Goal: Find specific page/section: Find specific page/section

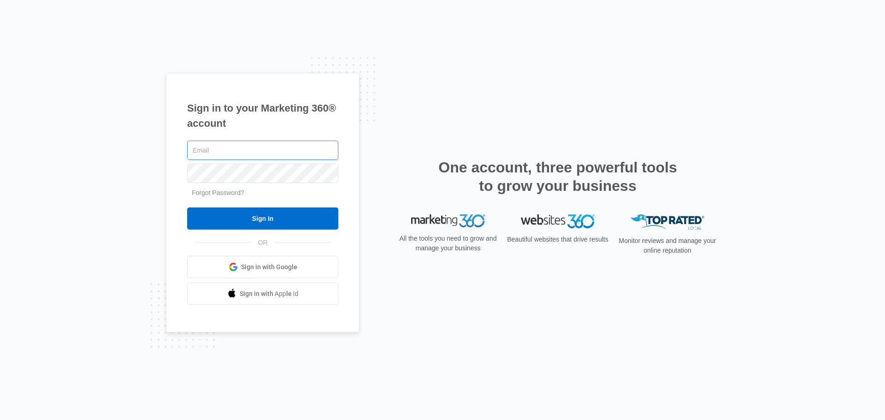
click at [285, 148] on input "text" at bounding box center [262, 150] width 151 height 19
type input "[EMAIL_ADDRESS][DOMAIN_NAME]"
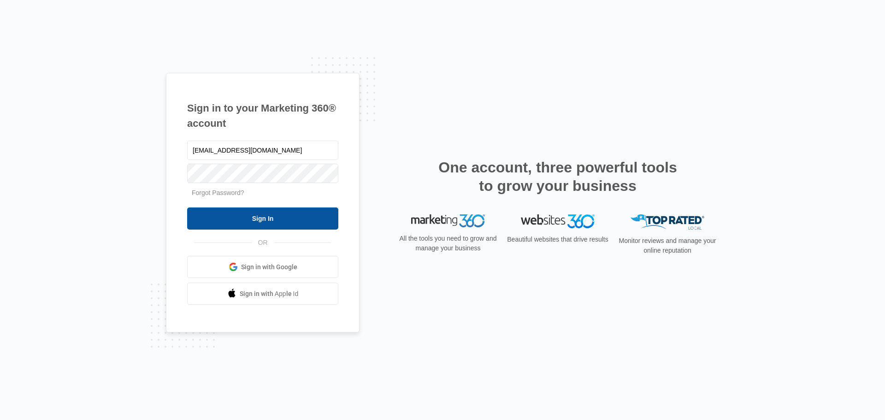
click at [279, 221] on input "Sign In" at bounding box center [262, 219] width 151 height 22
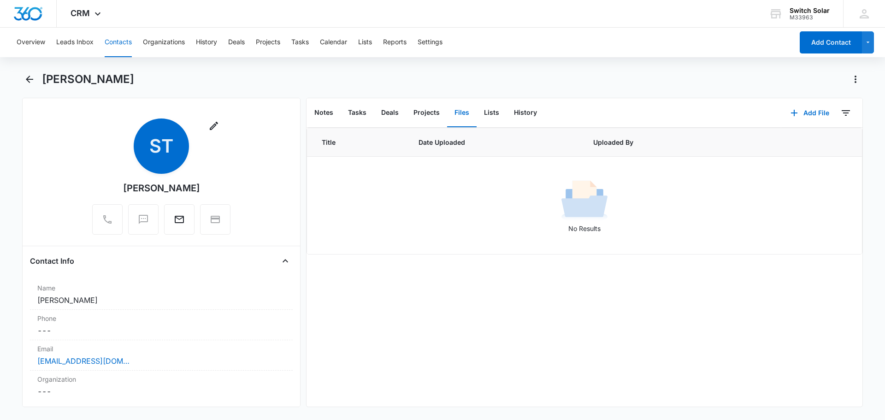
click at [107, 38] on button "Contacts" at bounding box center [118, 43] width 27 height 30
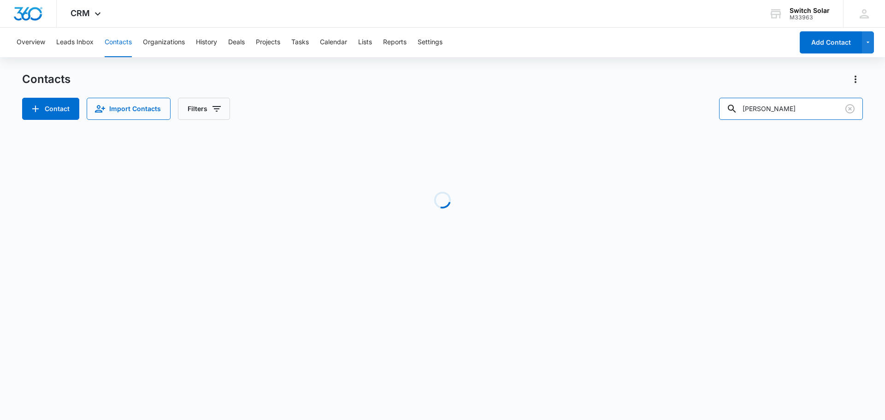
drag, startPoint x: 778, startPoint y: 109, endPoint x: 724, endPoint y: 115, distance: 54.3
click at [724, 115] on div "Contact Import Contacts Filters buchan" at bounding box center [442, 109] width 841 height 22
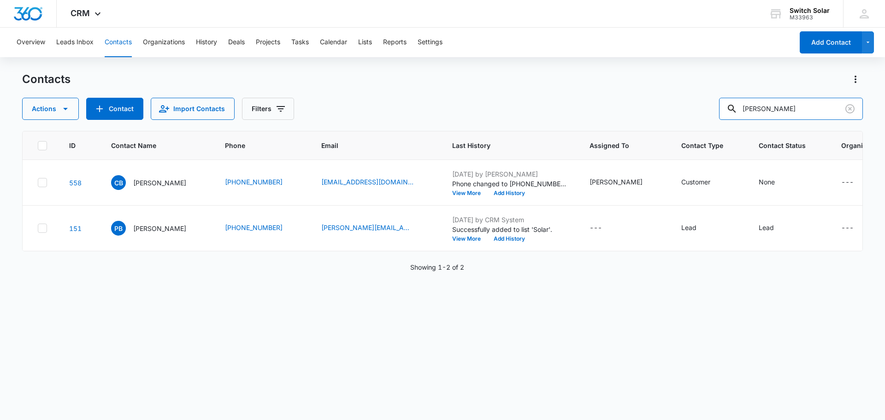
type input "dwight"
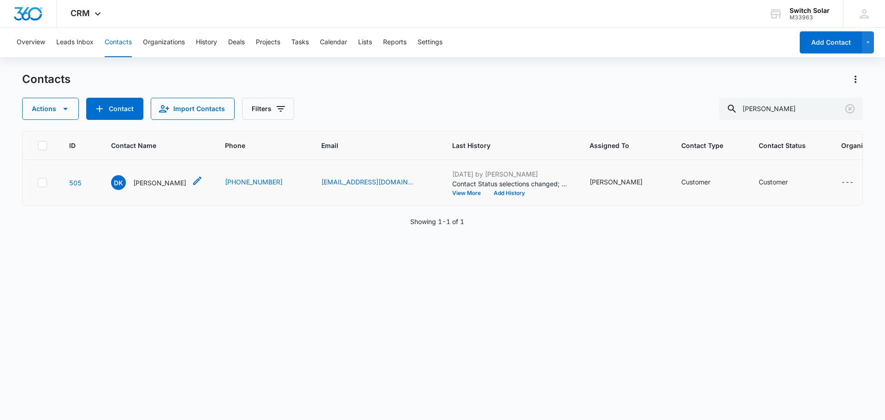
click at [163, 188] on p "Dwight Kleine" at bounding box center [159, 183] width 53 height 10
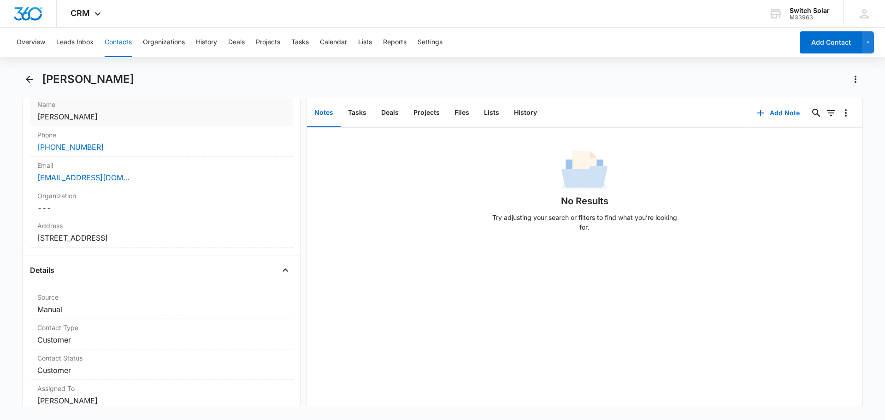
scroll to position [184, 0]
